Goal: Task Accomplishment & Management: Manage account settings

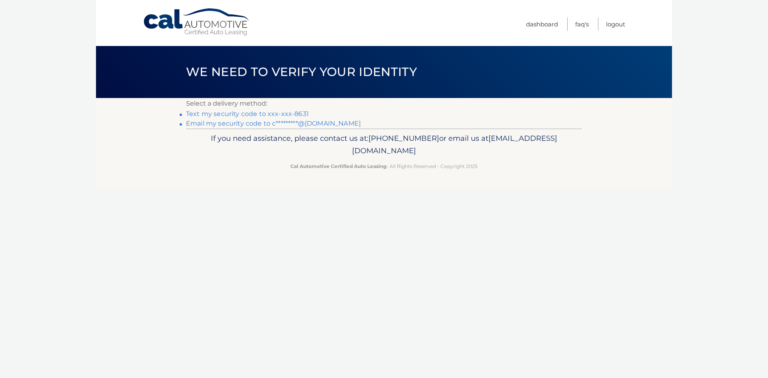
click at [226, 116] on link "Text my security code to xxx-xxx-8631" at bounding box center [247, 114] width 123 height 8
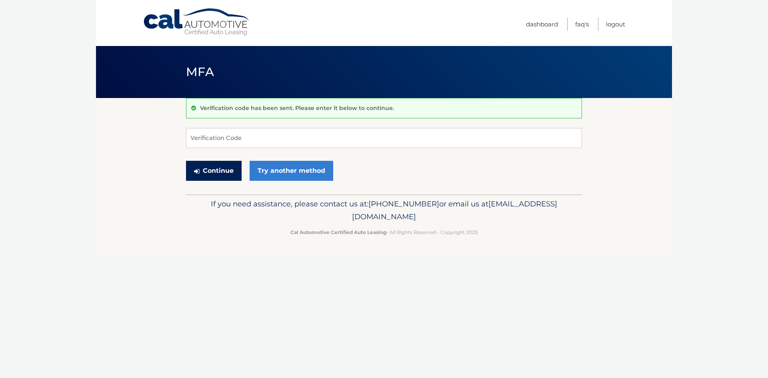
click at [224, 171] on button "Continue" at bounding box center [214, 171] width 56 height 20
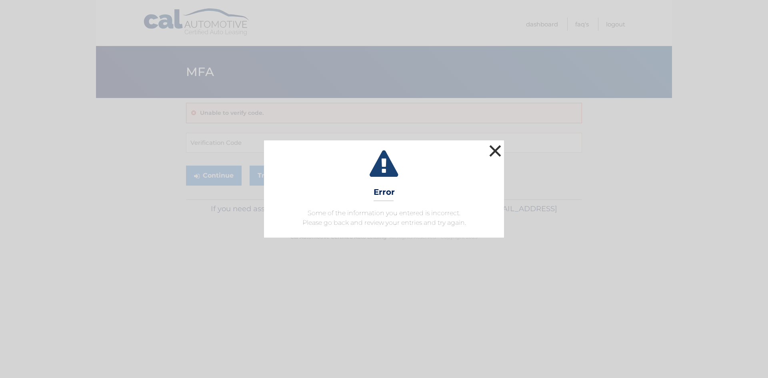
click at [493, 149] on button "×" at bounding box center [495, 151] width 16 height 16
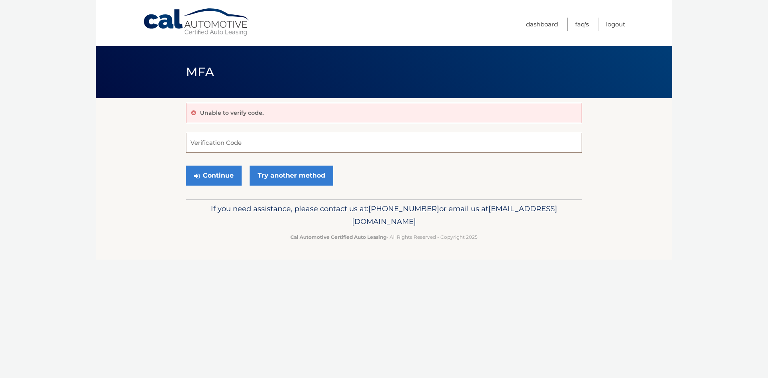
click at [217, 145] on input "Verification Code" at bounding box center [384, 143] width 396 height 20
type input "162336"
click at [214, 176] on button "Continue" at bounding box center [214, 176] width 56 height 20
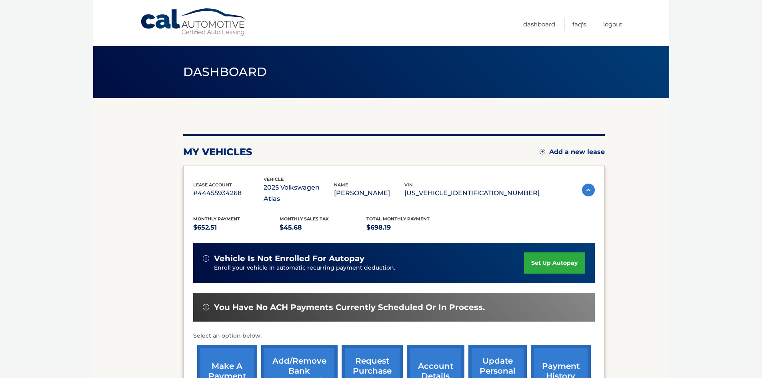
drag, startPoint x: 640, startPoint y: 161, endPoint x: 639, endPoint y: 166, distance: 4.6
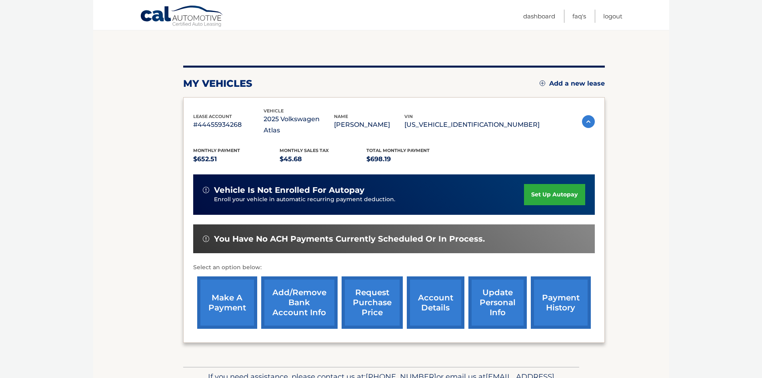
scroll to position [78, 0]
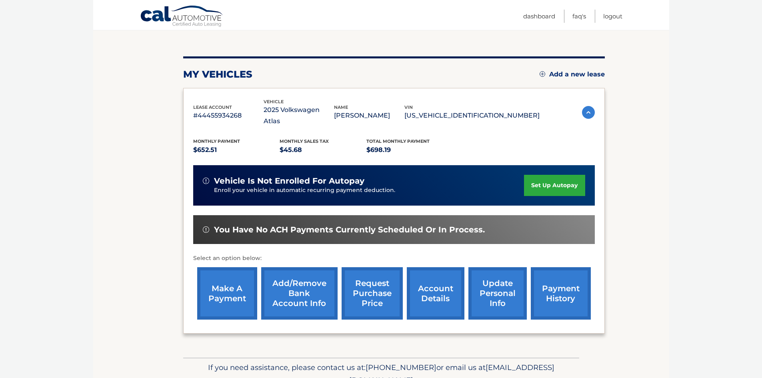
click at [227, 283] on link "make a payment" at bounding box center [227, 293] width 60 height 52
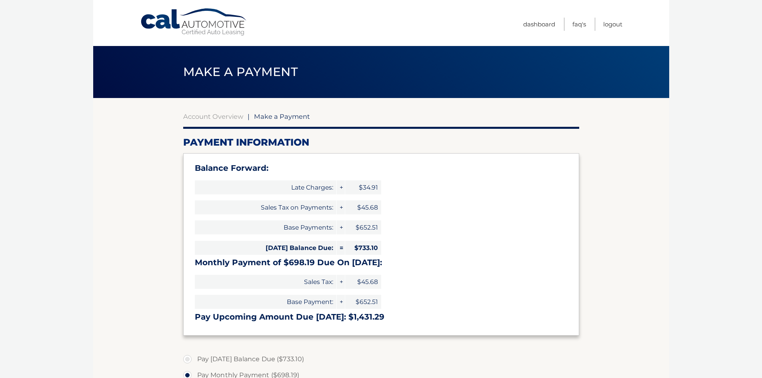
select select "YWY5MzU5ZjUtZDA3Yy00ZjYzLTk5YmUtZWQ1ZmY4NzQ4MDI4"
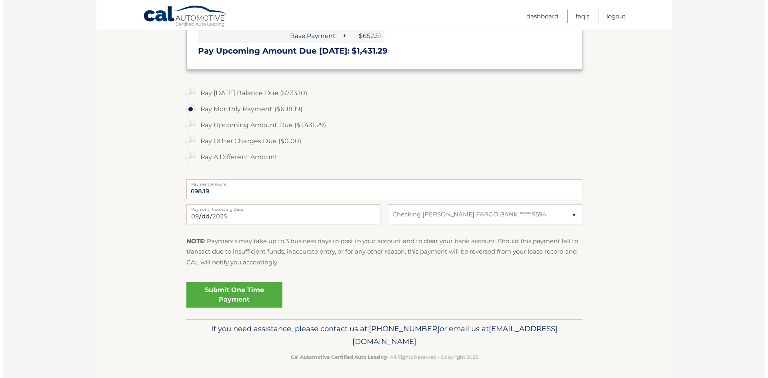
scroll to position [265, 0]
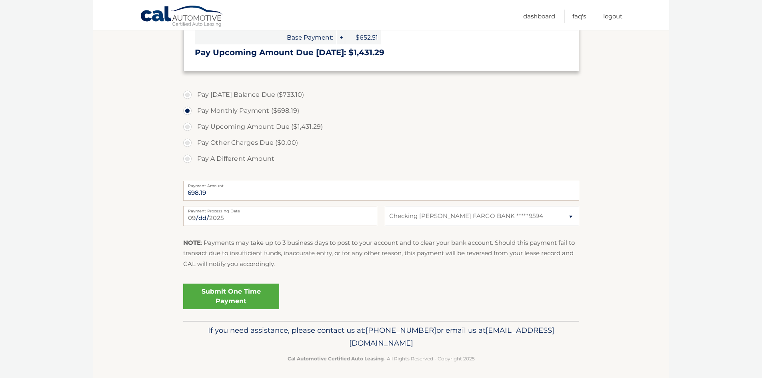
click at [233, 296] on link "Submit One Time Payment" at bounding box center [231, 297] width 96 height 26
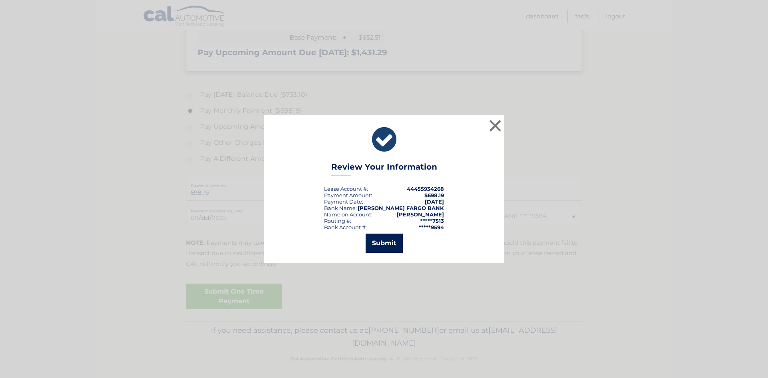
click at [385, 244] on button "Submit" at bounding box center [384, 243] width 37 height 19
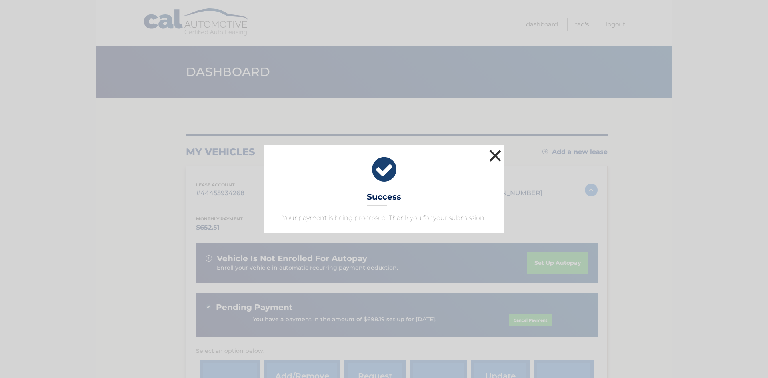
click at [497, 154] on button "×" at bounding box center [495, 156] width 16 height 16
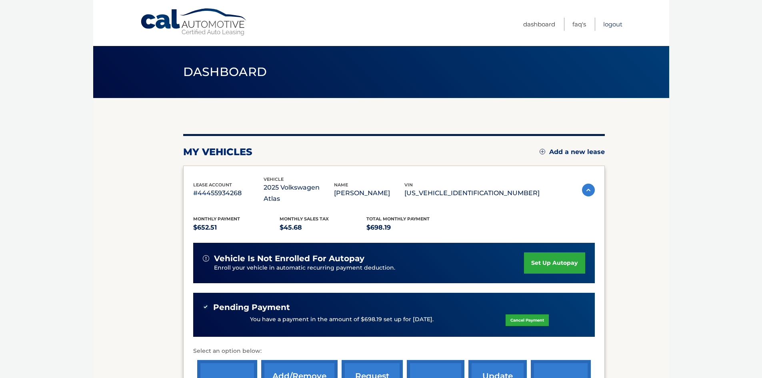
click at [618, 22] on link "Logout" at bounding box center [613, 24] width 19 height 13
